Goal: Task Accomplishment & Management: Use online tool/utility

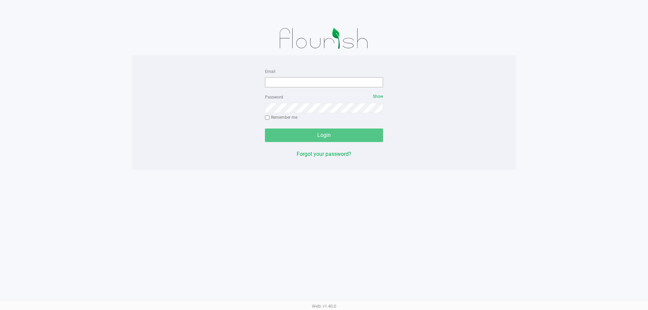
drag, startPoint x: 307, startPoint y: 89, endPoint x: 298, endPoint y: 79, distance: 13.6
click at [306, 89] on form "Email Password Show Remember me Login" at bounding box center [324, 104] width 118 height 75
click at [297, 84] on input "Email" at bounding box center [324, 82] width 118 height 10
type input "[EMAIL_ADDRESS][DOMAIN_NAME]"
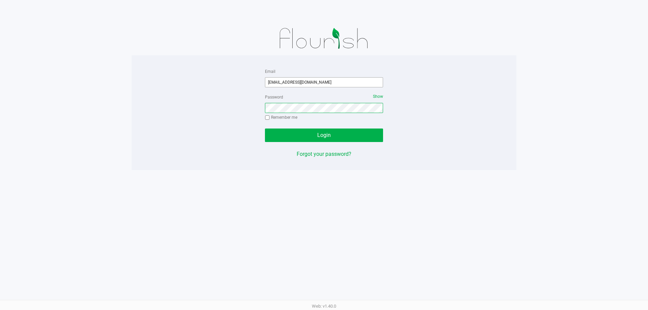
click at [265, 129] on button "Login" at bounding box center [324, 135] width 118 height 13
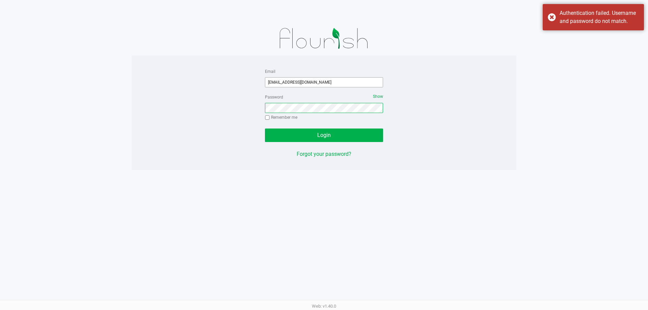
click at [265, 129] on button "Login" at bounding box center [324, 135] width 118 height 13
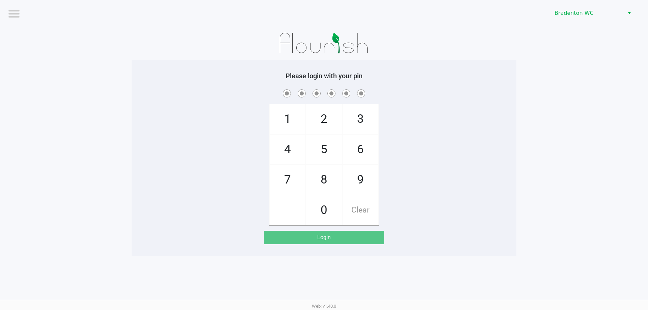
click at [205, 106] on div "1 4 7 2 5 8 0 3 6 9 Clear" at bounding box center [324, 156] width 385 height 137
drag, startPoint x: 411, startPoint y: 79, endPoint x: 414, endPoint y: 77, distance: 3.5
click at [411, 79] on h5 "Please login with your pin" at bounding box center [324, 76] width 375 height 8
checkbox input "true"
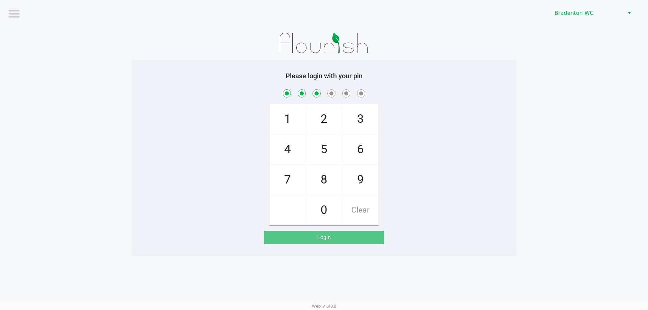
checkbox input "true"
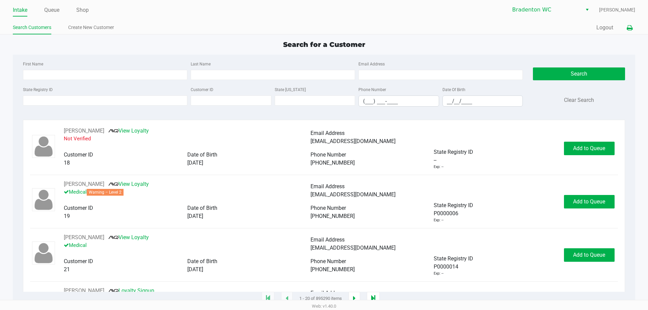
click at [627, 26] on icon at bounding box center [630, 28] width 6 height 5
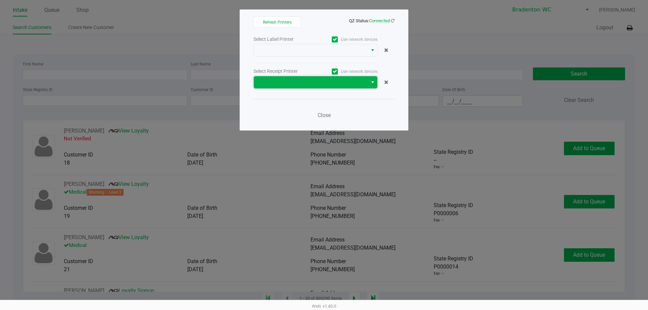
click at [347, 79] on span at bounding box center [311, 82] width 106 height 8
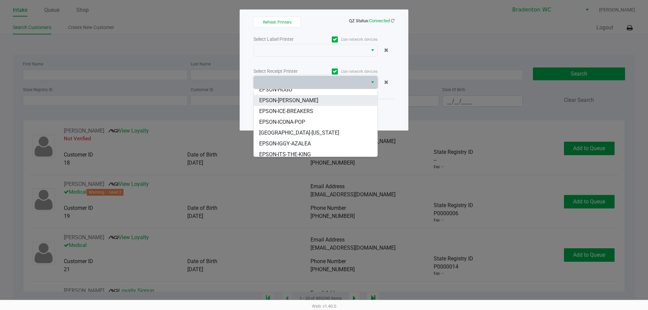
scroll to position [62, 0]
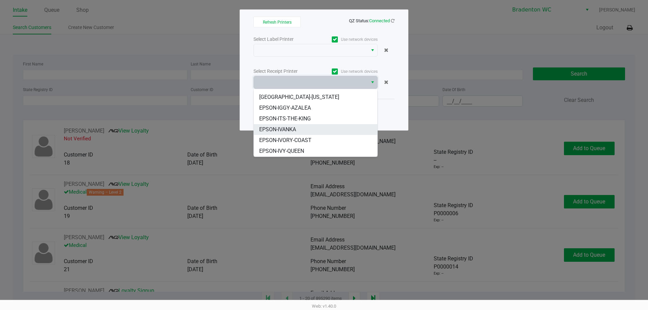
click at [305, 131] on li "EPSON-IVANKA" at bounding box center [315, 129] width 123 height 11
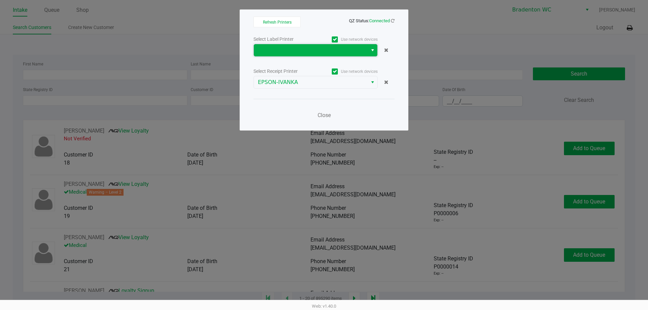
click at [294, 46] on span at bounding box center [311, 50] width 114 height 12
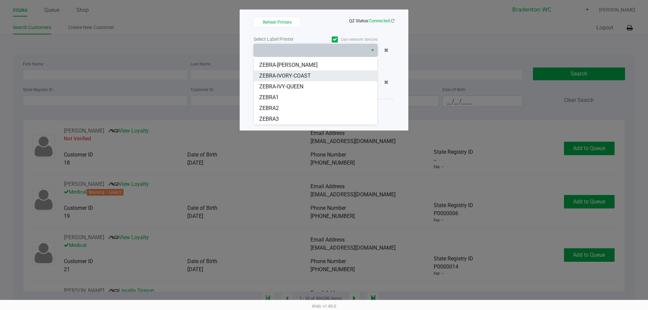
scroll to position [7, 0]
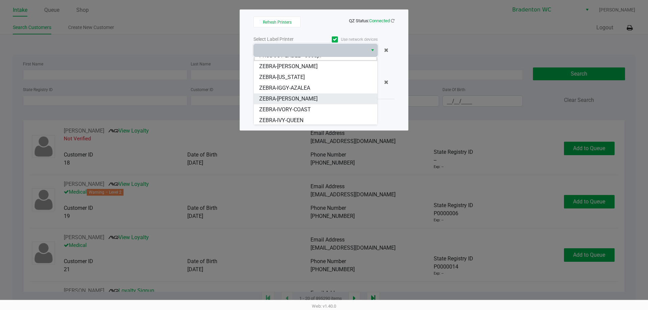
click at [299, 97] on span "ZEBRA-[PERSON_NAME]" at bounding box center [288, 99] width 58 height 8
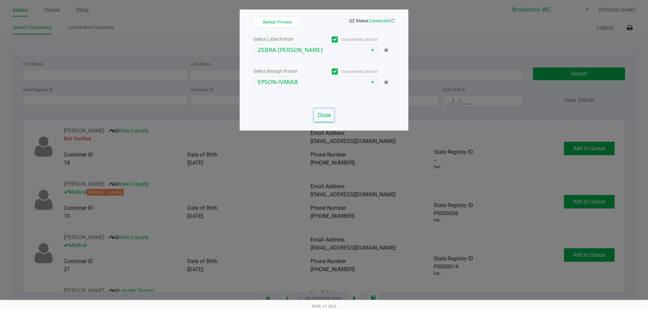
click at [325, 119] on button "Close" at bounding box center [324, 115] width 20 height 13
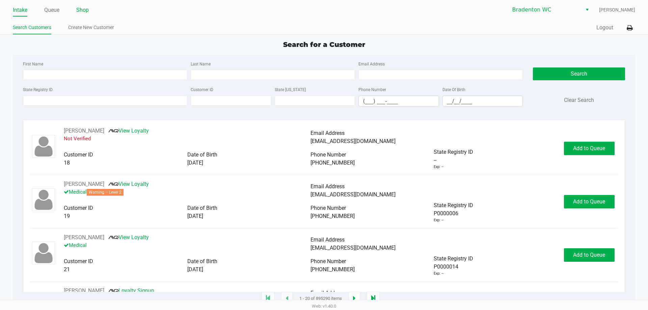
click at [81, 11] on link "Shop" at bounding box center [82, 9] width 12 height 9
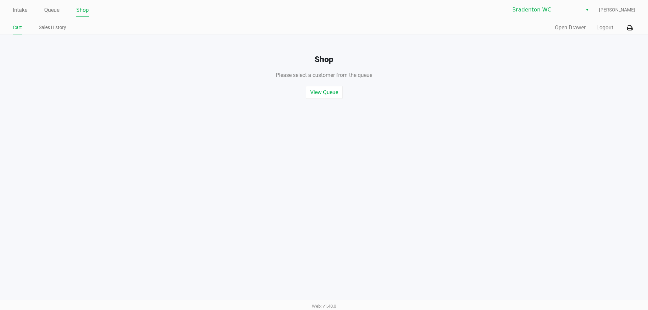
click at [571, 32] on div "Quick Sale Open Drawer Logout" at bounding box center [479, 28] width 311 height 12
click at [568, 29] on button "Open Drawer" at bounding box center [570, 28] width 31 height 8
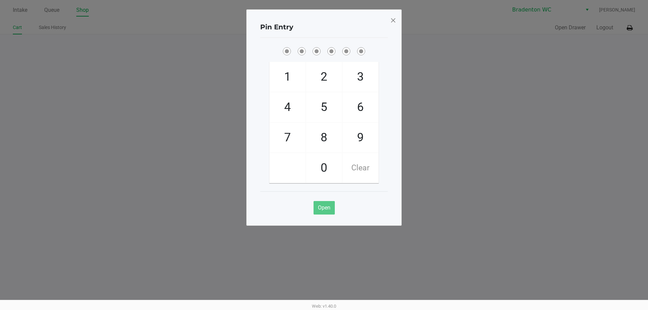
click at [394, 25] on span at bounding box center [393, 20] width 6 height 11
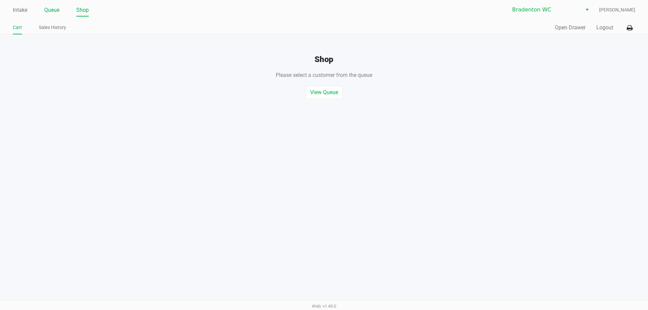
click at [49, 11] on link "Queue" at bounding box center [51, 9] width 15 height 9
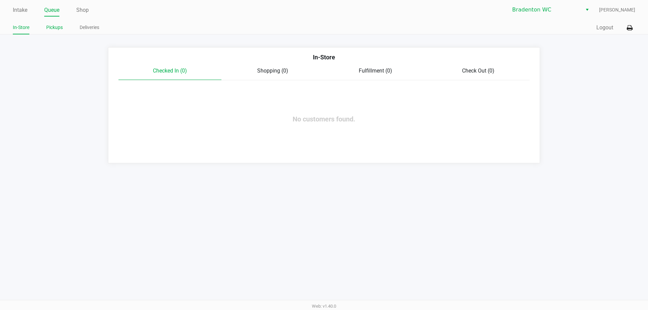
click at [59, 33] on li "Pickups" at bounding box center [54, 29] width 17 height 12
click at [59, 29] on link "Pickups" at bounding box center [54, 27] width 17 height 8
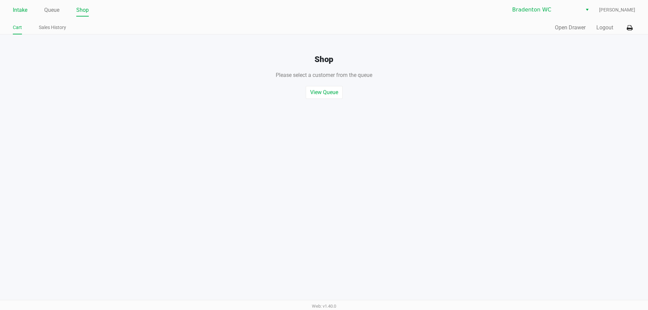
click at [22, 10] on link "Intake" at bounding box center [20, 9] width 15 height 9
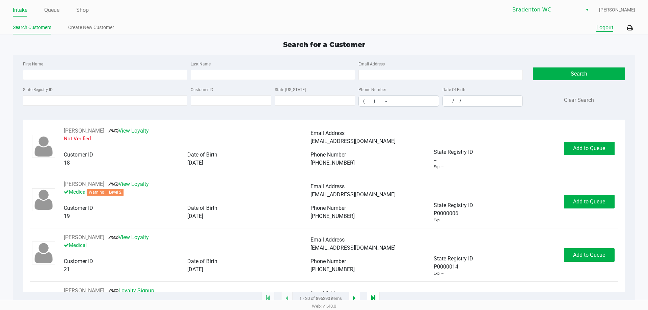
click at [607, 26] on button "Logout" at bounding box center [604, 28] width 17 height 8
